Goal: Information Seeking & Learning: Learn about a topic

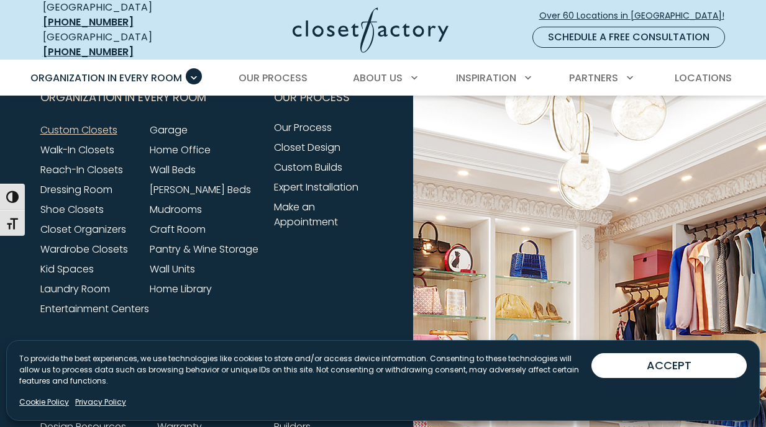
scroll to position [3880, 0]
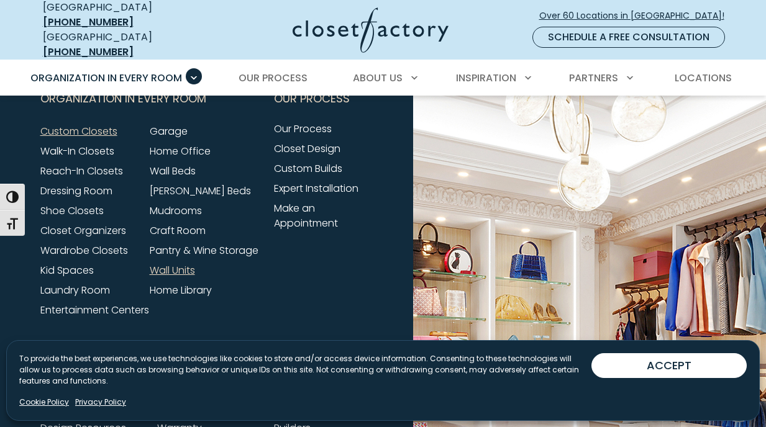
click at [180, 268] on link "Wall Units" at bounding box center [172, 270] width 45 height 14
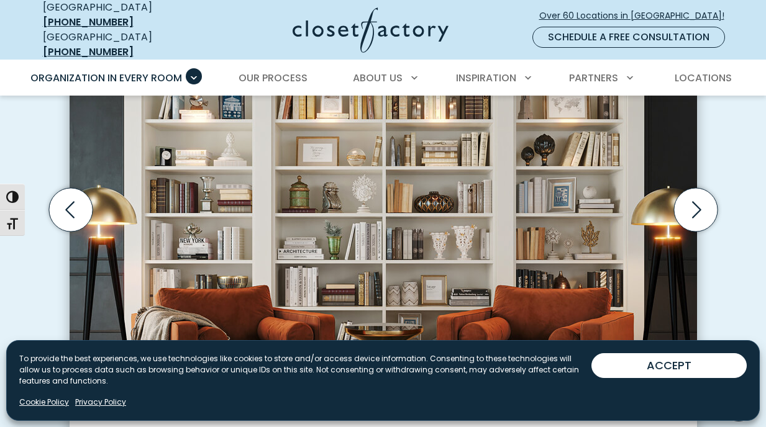
scroll to position [414, 0]
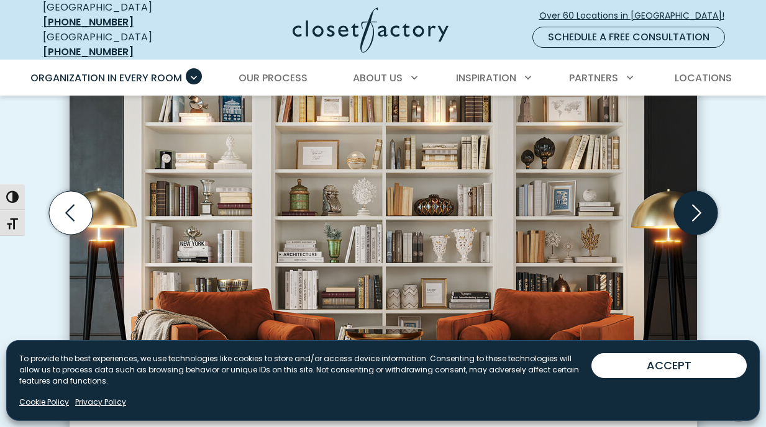
click at [693, 207] on icon "Next slide" at bounding box center [694, 212] width 43 height 43
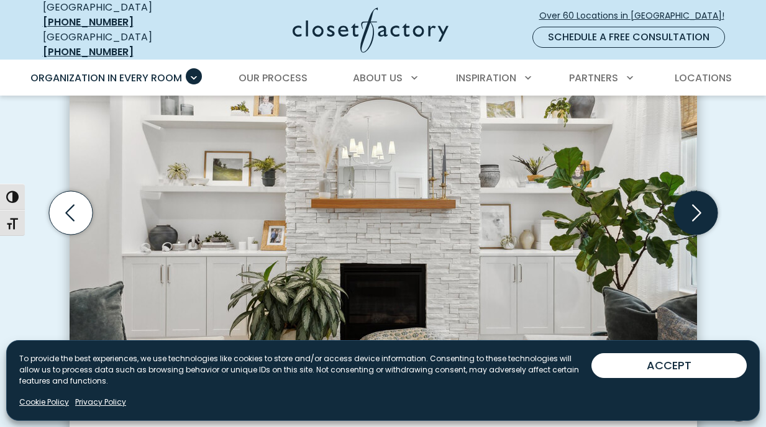
click at [693, 207] on icon "Next slide" at bounding box center [694, 212] width 43 height 43
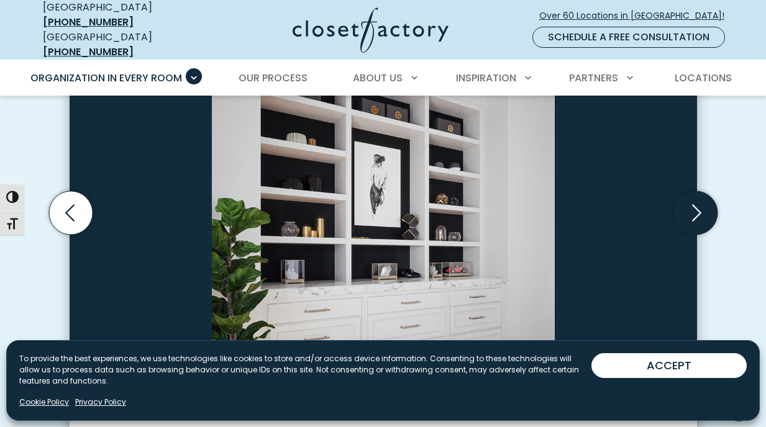
click at [693, 207] on icon "Next slide" at bounding box center [694, 212] width 43 height 43
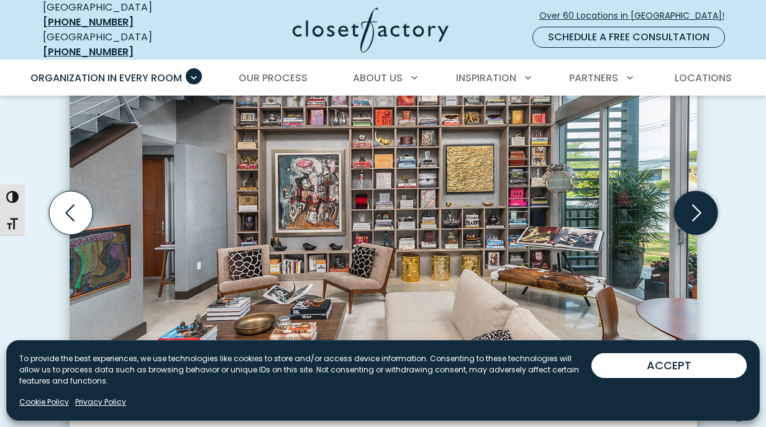
click at [693, 207] on icon "Next slide" at bounding box center [694, 212] width 43 height 43
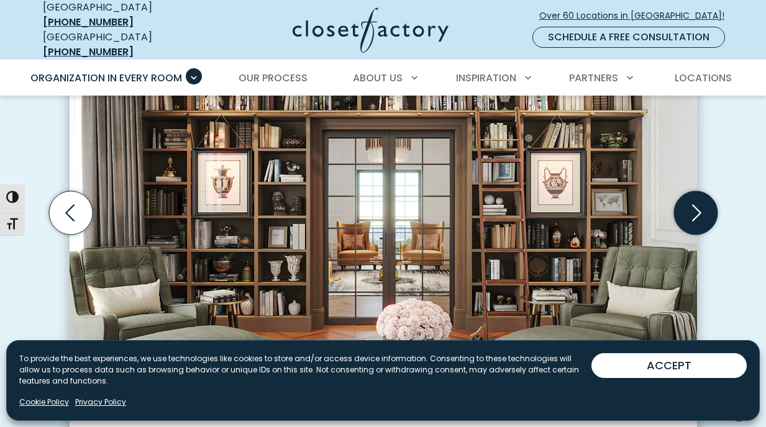
click at [693, 207] on icon "Next slide" at bounding box center [694, 212] width 43 height 43
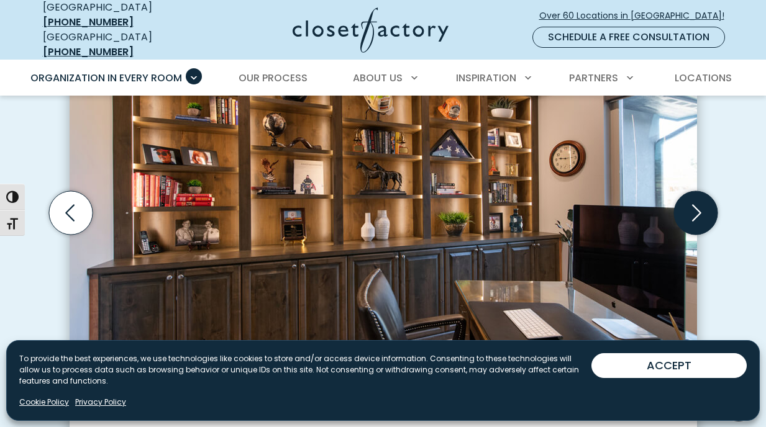
click at [693, 207] on icon "Next slide" at bounding box center [694, 212] width 43 height 43
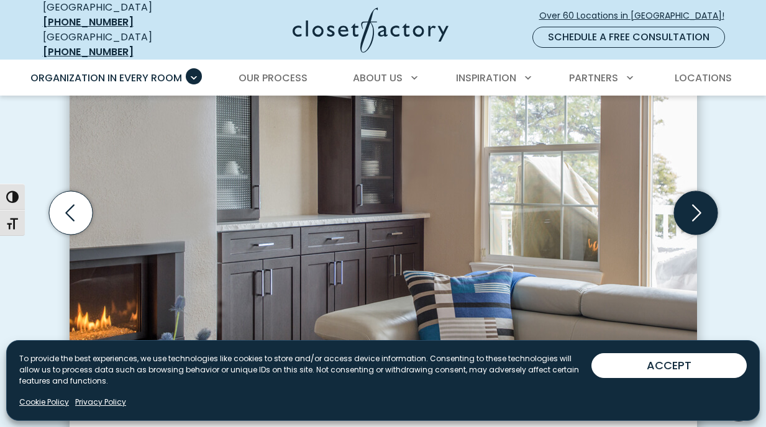
click at [693, 206] on icon "Next slide" at bounding box center [694, 212] width 43 height 43
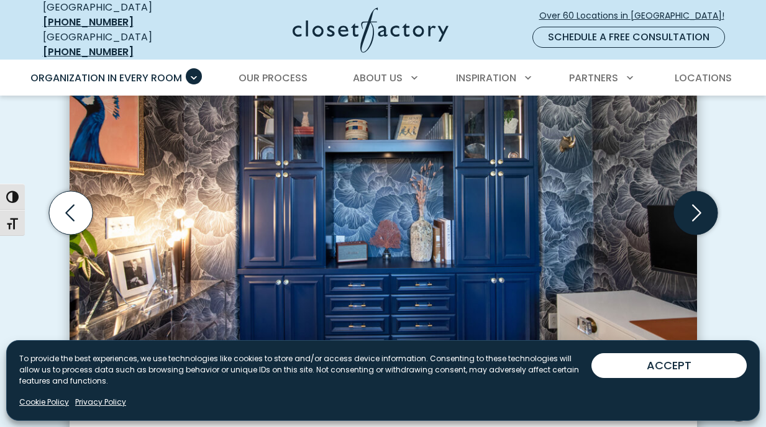
click at [693, 206] on icon "Next slide" at bounding box center [694, 212] width 43 height 43
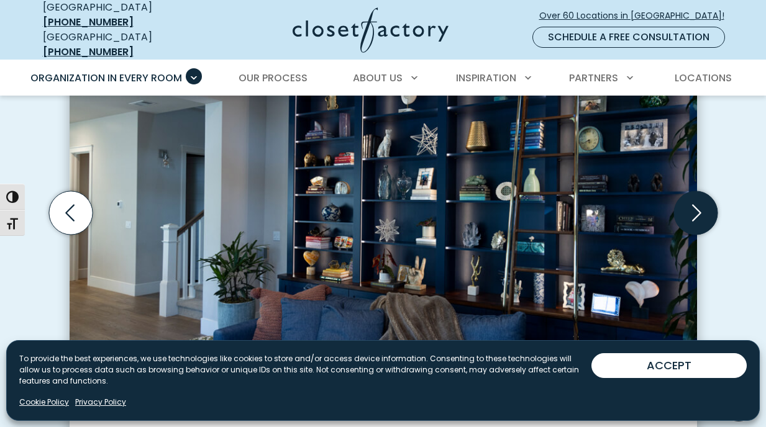
click at [693, 206] on icon "Next slide" at bounding box center [694, 212] width 43 height 43
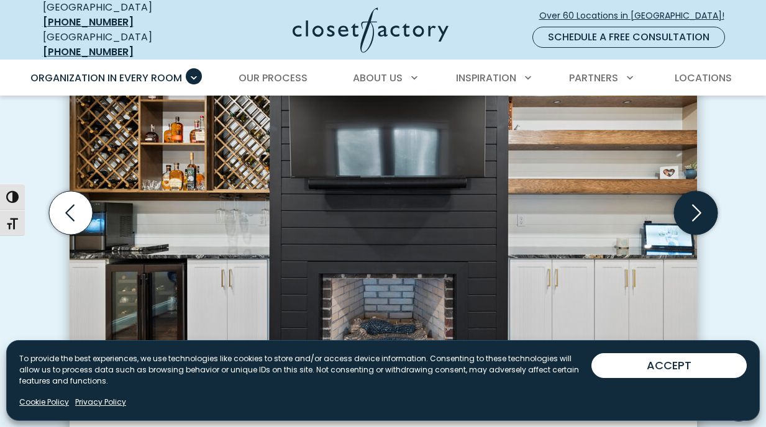
click at [693, 206] on icon "Next slide" at bounding box center [694, 212] width 43 height 43
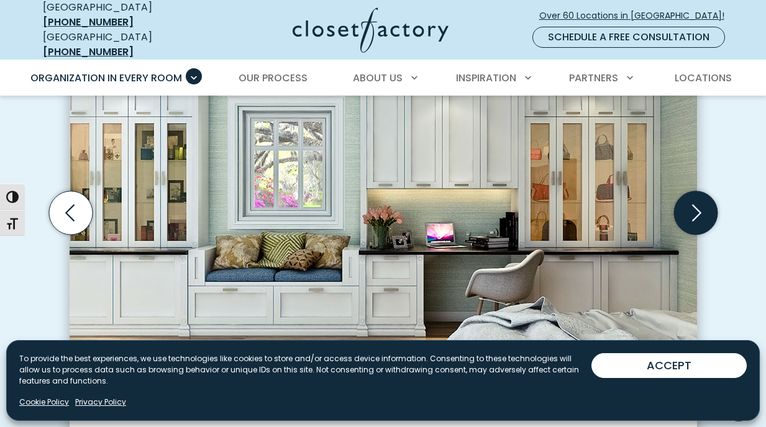
click at [693, 206] on icon "Next slide" at bounding box center [694, 212] width 43 height 43
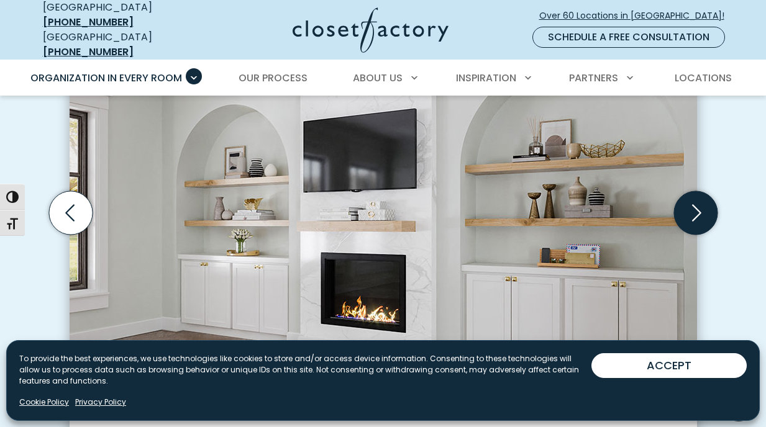
click at [692, 206] on icon "Next slide" at bounding box center [694, 212] width 43 height 43
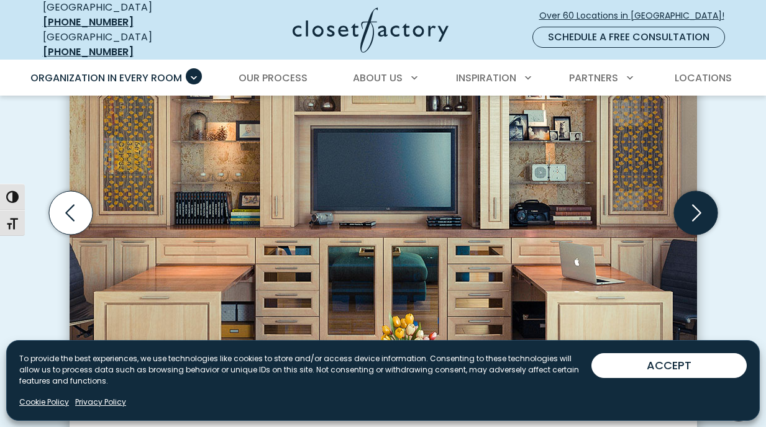
click at [692, 206] on icon "Next slide" at bounding box center [694, 212] width 43 height 43
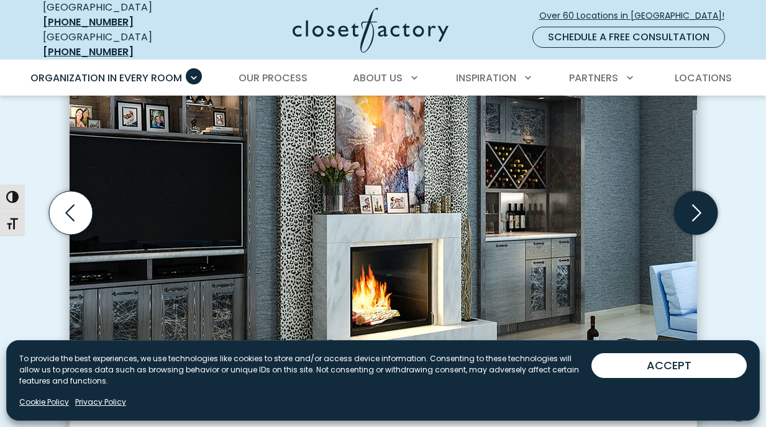
click at [692, 206] on icon "Next slide" at bounding box center [694, 212] width 43 height 43
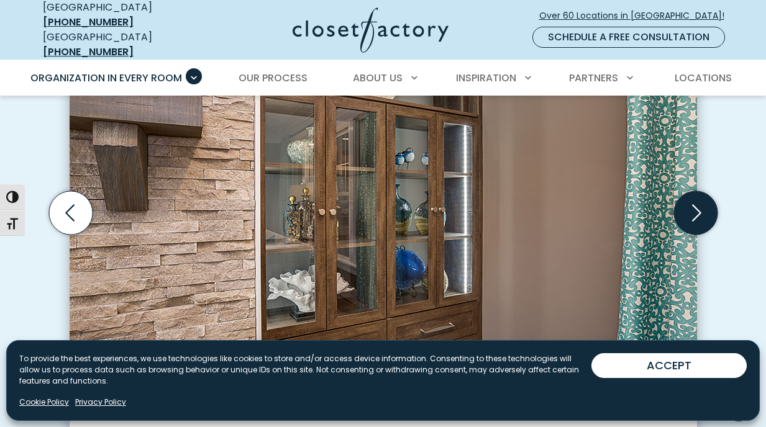
click at [692, 206] on icon "Next slide" at bounding box center [694, 212] width 43 height 43
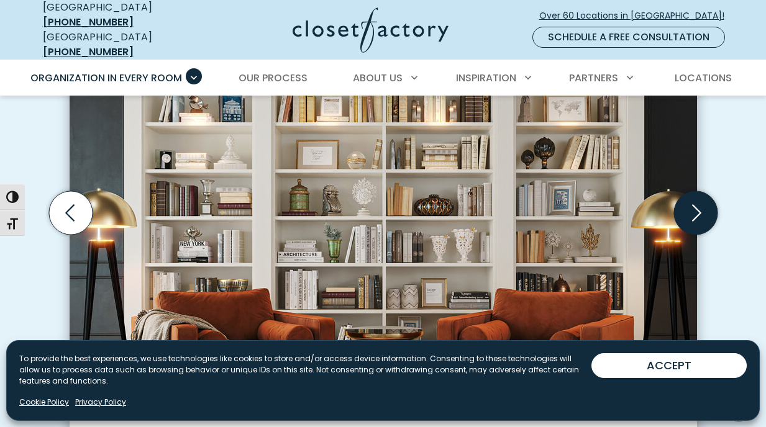
click at [692, 206] on icon "Next slide" at bounding box center [694, 212] width 43 height 43
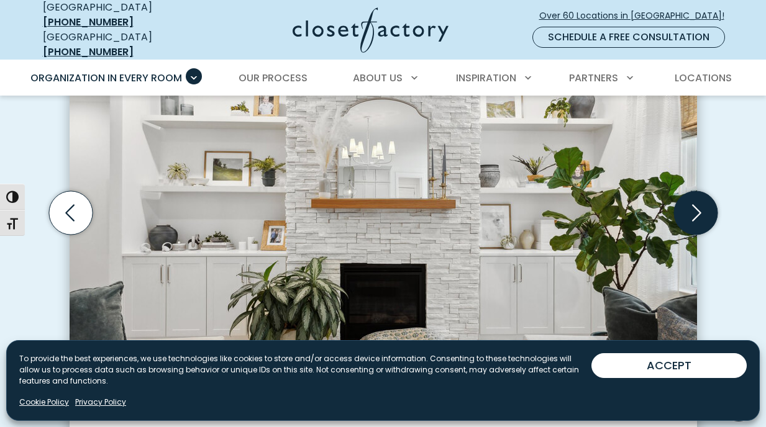
click at [692, 206] on icon "Next slide" at bounding box center [694, 212] width 43 height 43
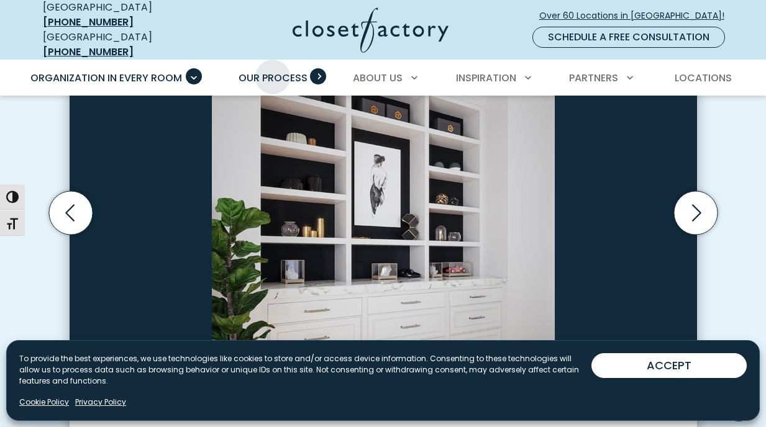
click at [273, 71] on span "Our Process" at bounding box center [273, 78] width 69 height 14
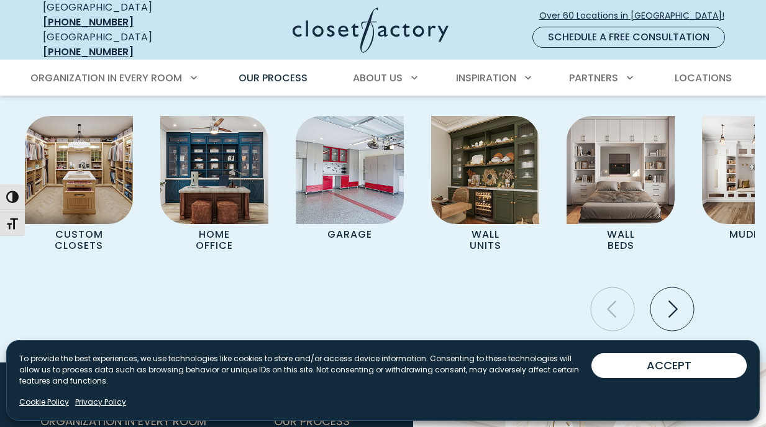
scroll to position [2593, 0]
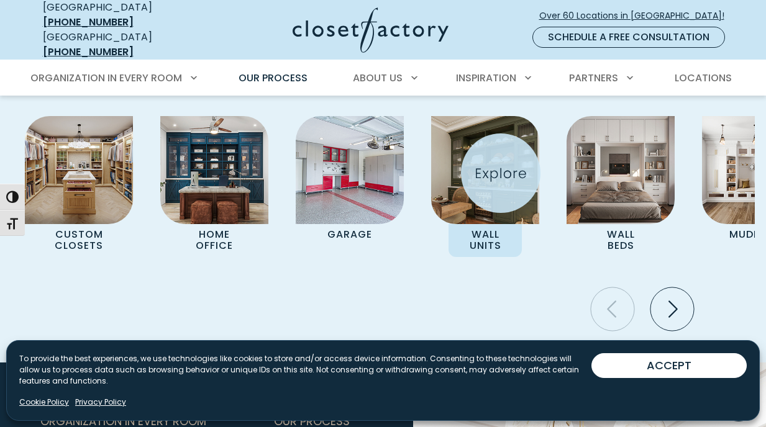
click at [501, 173] on img "Pages Gallery" at bounding box center [485, 170] width 108 height 108
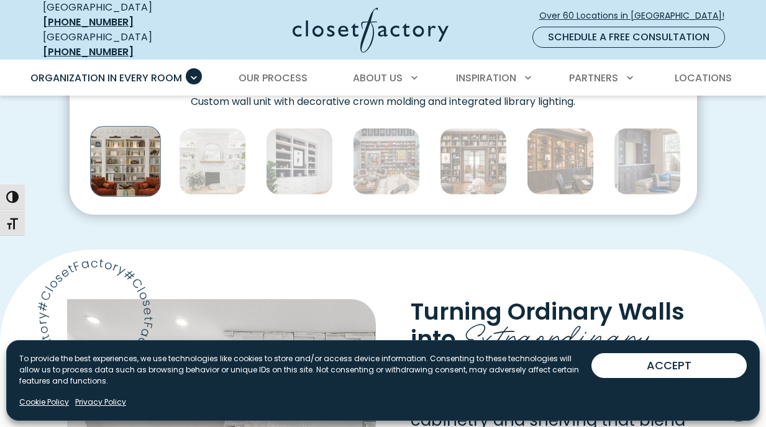
scroll to position [727, 0]
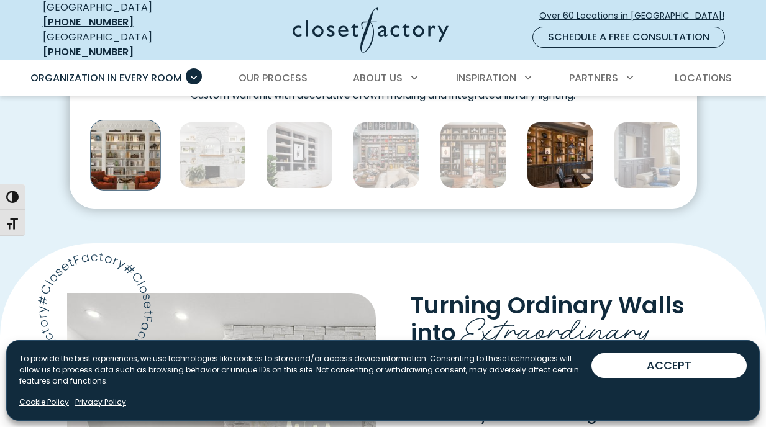
click at [558, 156] on img "Thumbnail Gallery" at bounding box center [560, 155] width 67 height 67
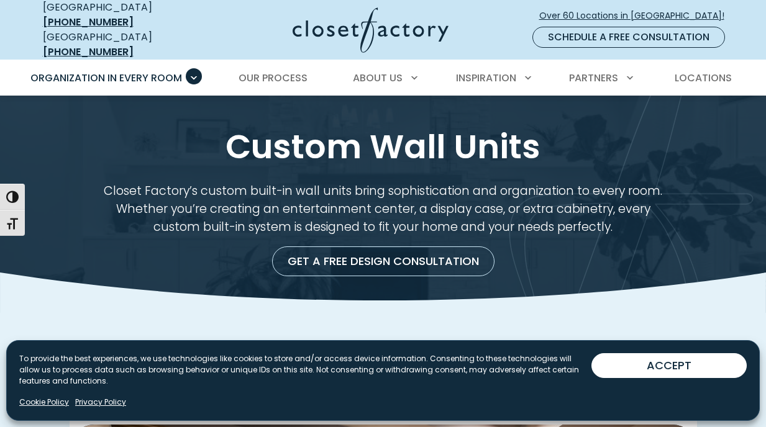
scroll to position [0, 0]
